Goal: Task Accomplishment & Management: Use online tool/utility

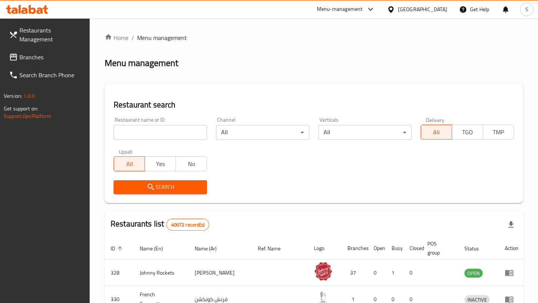
click at [187, 131] on input "search" at bounding box center [160, 132] width 93 height 15
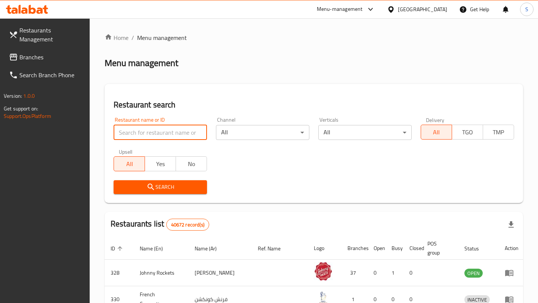
paste input "2000"
type input "2000"
click button "Search" at bounding box center [160, 187] width 93 height 14
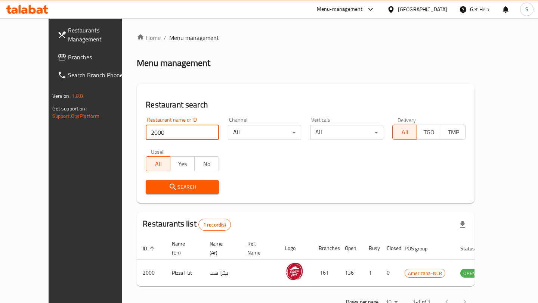
scroll to position [15, 0]
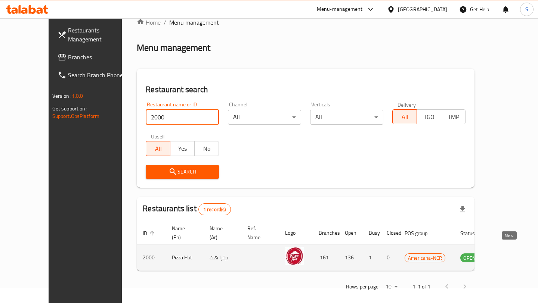
click at [508, 255] on icon "enhanced table" at bounding box center [504, 258] width 8 height 6
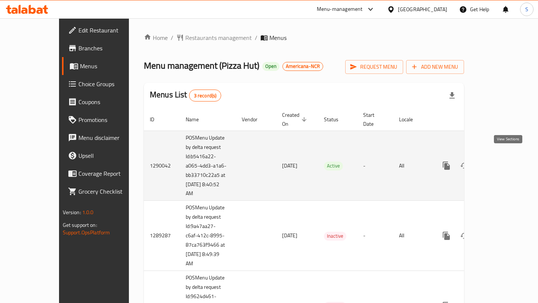
click at [505, 161] on icon "enhanced table" at bounding box center [500, 165] width 9 height 9
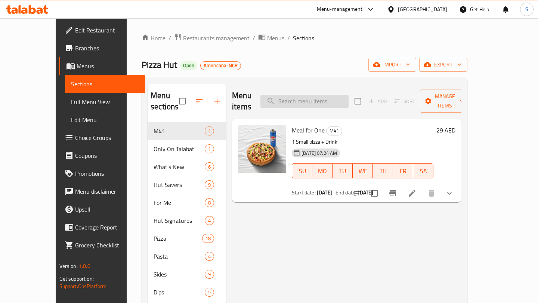
click at [323, 95] on input "search" at bounding box center [304, 101] width 88 height 13
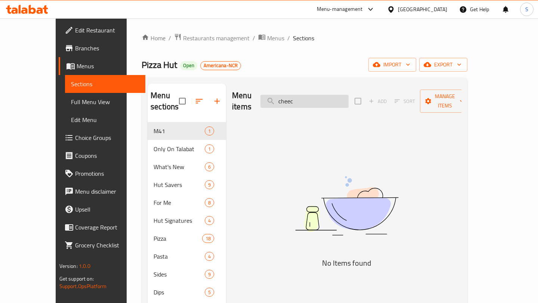
click at [308, 96] on input "cheec" at bounding box center [304, 101] width 88 height 13
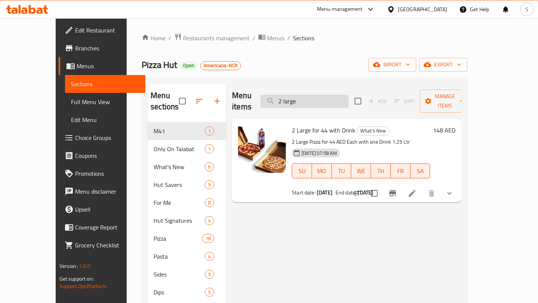
click at [309, 97] on input "2 large" at bounding box center [304, 101] width 88 height 13
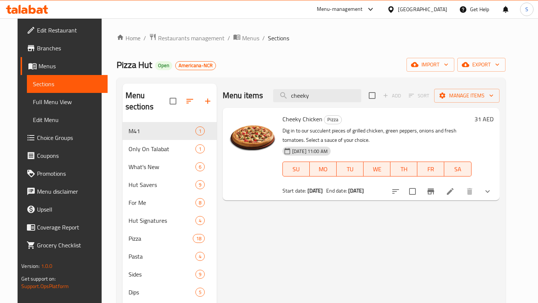
type input "cheeky"
click at [305, 121] on span "Cheeky Chicken" at bounding box center [302, 119] width 40 height 11
copy h6 "Cheeky Chicken"
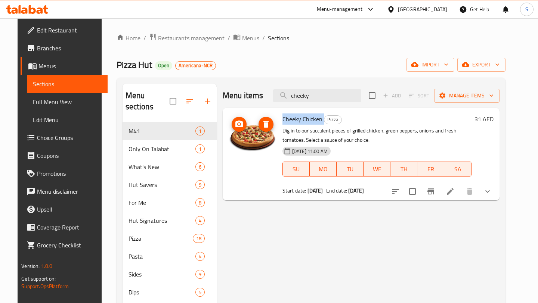
click at [269, 120] on img at bounding box center [253, 138] width 48 height 48
click at [285, 120] on span "Cheeky Chicken" at bounding box center [302, 119] width 40 height 11
click at [290, 120] on span "Cheeky Chicken" at bounding box center [302, 119] width 40 height 11
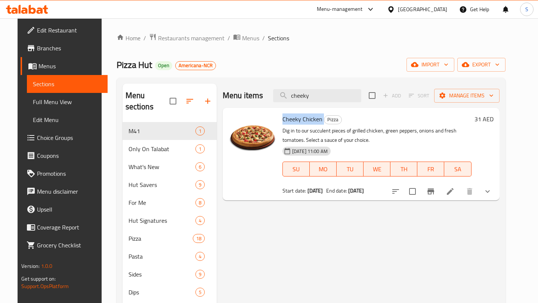
copy h6 "Cheeky Chicken"
